Goal: Check status: Check status

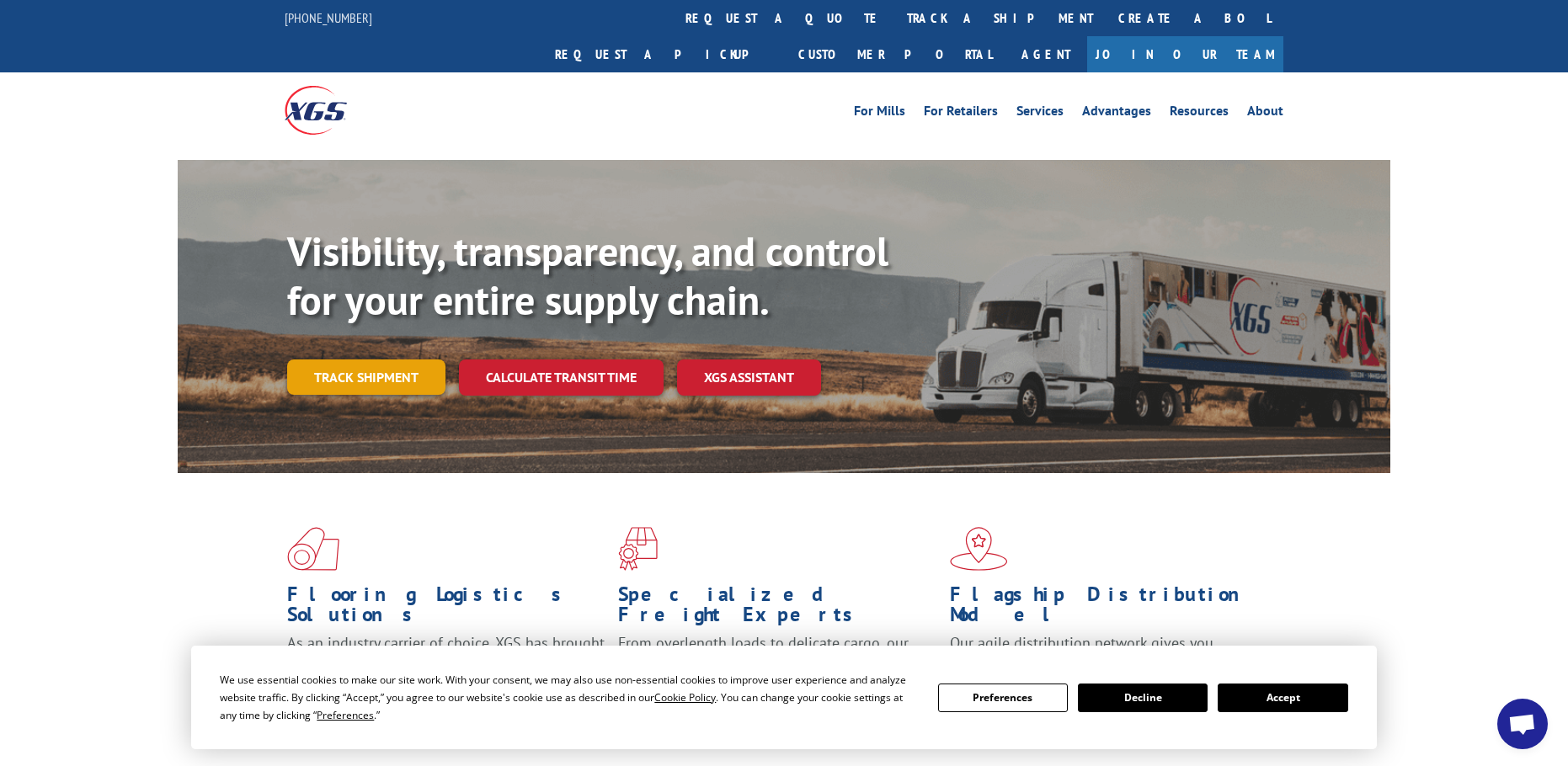
click at [369, 360] on link "Track shipment" at bounding box center [367, 378] width 158 height 36
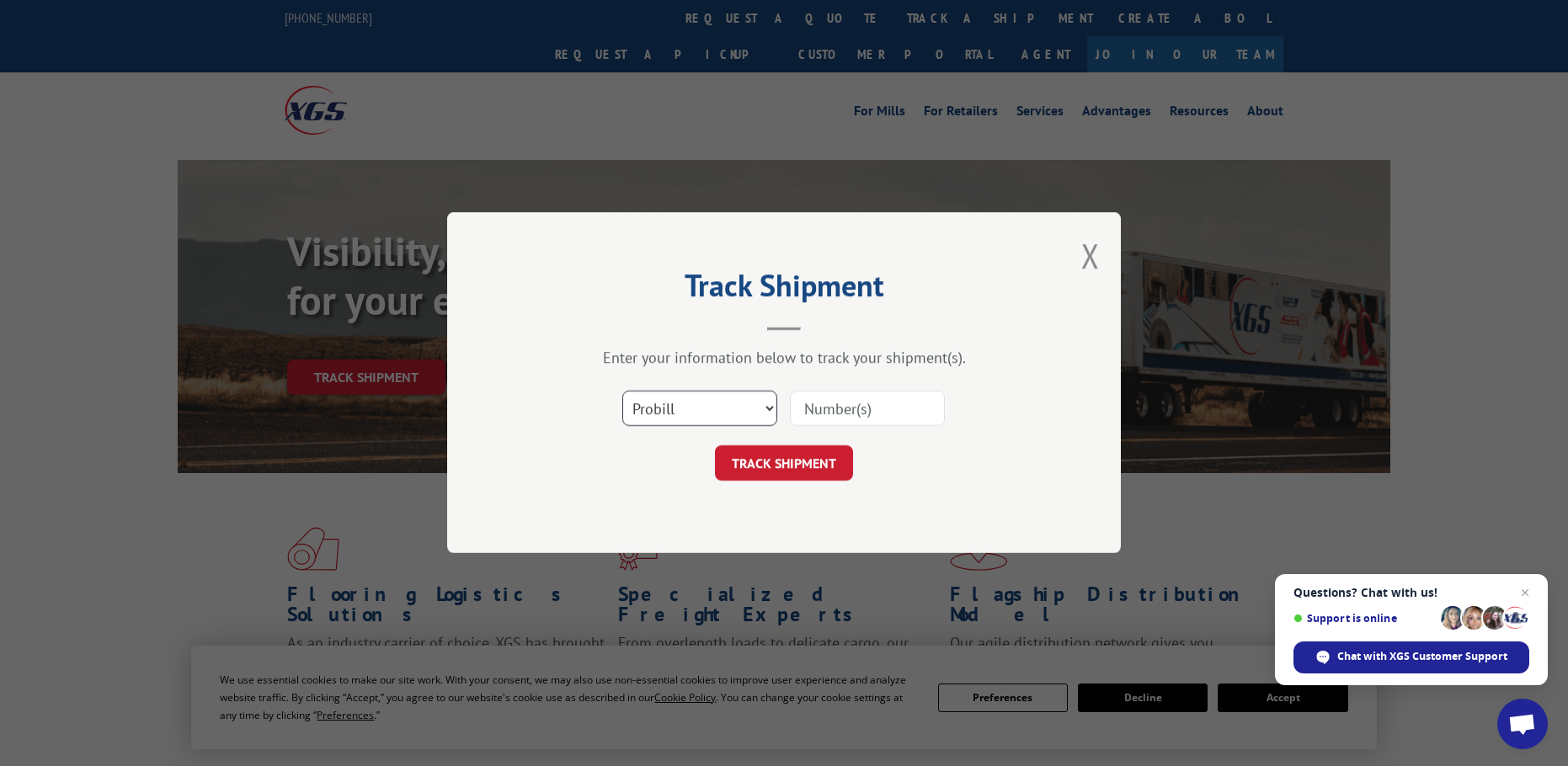
click at [705, 412] on select "Select category... Probill BOL PO" at bounding box center [699, 410] width 155 height 36
select select "po"
click at [622, 392] on select "Select category... Probill BOL PO" at bounding box center [699, 410] width 155 height 36
drag, startPoint x: 879, startPoint y: 408, endPoint x: 893, endPoint y: 505, distance: 98.0
click at [893, 505] on div "Track Shipment Enter your information below to track your shipment(s). Select c…" at bounding box center [783, 383] width 674 height 341
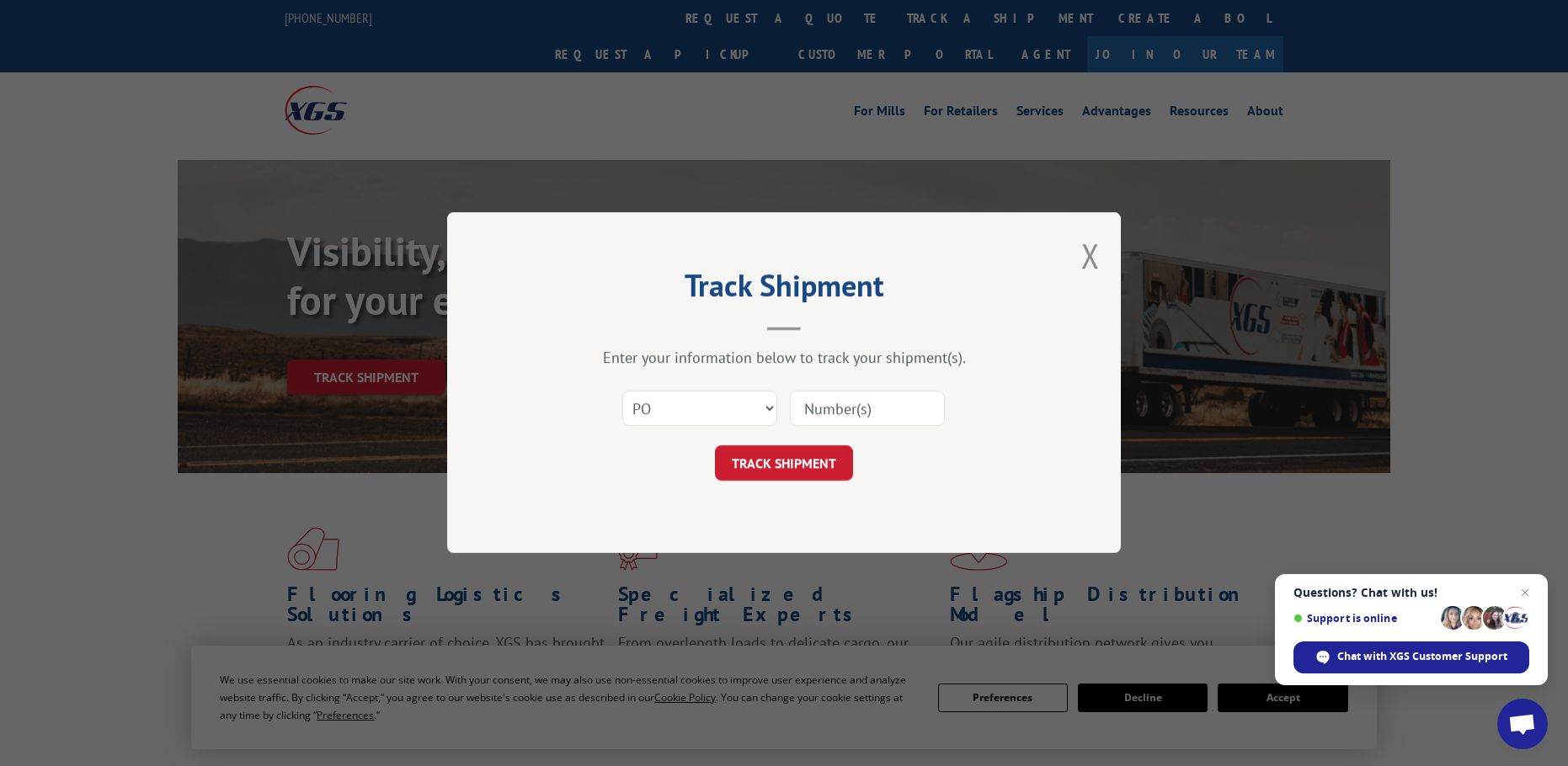
drag, startPoint x: 922, startPoint y: 407, endPoint x: 1011, endPoint y: 432, distance: 92.4
click at [928, 411] on input at bounding box center [867, 410] width 155 height 36
type input "27511857"
click at [826, 463] on button "TRACK SHIPMENT" at bounding box center [784, 464] width 139 height 36
